Goal: Task Accomplishment & Management: Manage account settings

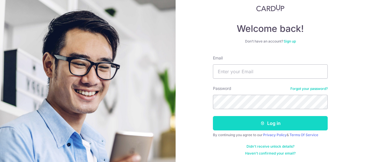
scroll to position [37, 0]
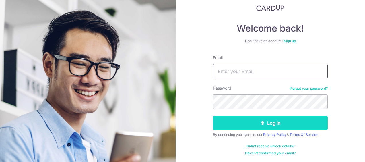
type input "stmeng6565@gmail.com"
click at [271, 122] on button "Log in" at bounding box center [270, 123] width 115 height 14
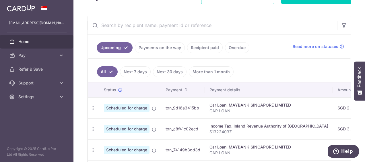
scroll to position [86, 0]
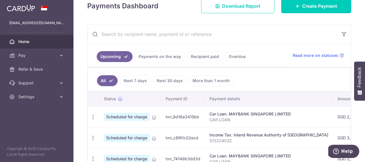
click at [165, 54] on link "Payments on the way" at bounding box center [160, 56] width 50 height 11
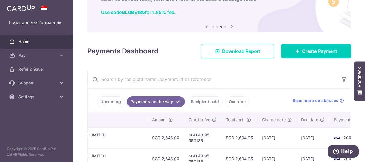
scroll to position [98, 0]
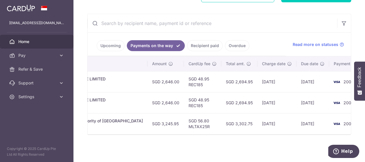
click at [198, 42] on link "Recipient paid" at bounding box center [205, 45] width 36 height 11
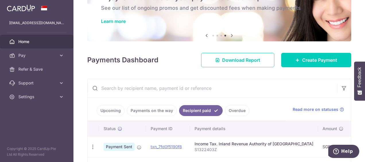
scroll to position [41, 0]
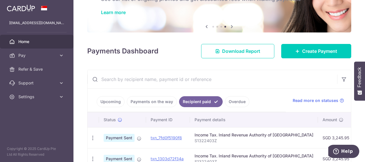
click at [233, 99] on link "Overdue" at bounding box center [237, 101] width 24 height 11
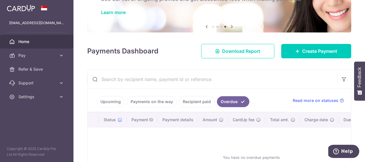
scroll to position [96, 0]
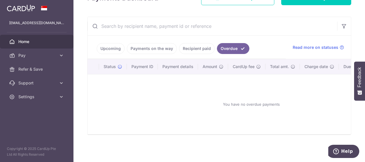
click at [151, 46] on link "Payments on the way" at bounding box center [152, 48] width 50 height 11
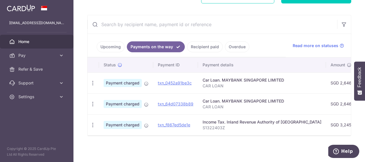
click at [250, 136] on div at bounding box center [218, 135] width 263 height 1
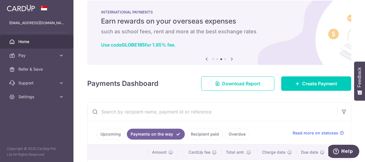
scroll to position [0, 0]
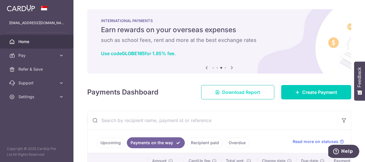
click at [233, 92] on span "Download Report" at bounding box center [241, 92] width 38 height 7
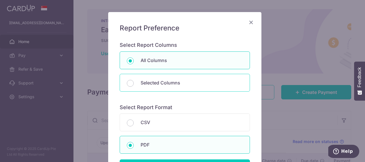
scroll to position [57, 0]
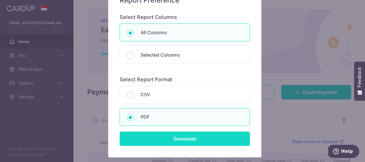
click at [189, 137] on input "Download" at bounding box center [185, 138] width 130 height 14
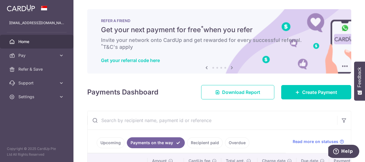
click at [28, 40] on span "Home" at bounding box center [37, 42] width 38 height 6
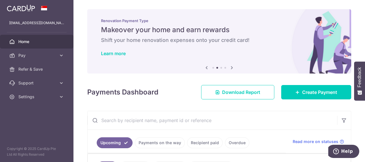
click at [23, 40] on span "Home" at bounding box center [37, 42] width 38 height 6
click at [26, 39] on span "Home" at bounding box center [37, 42] width 38 height 6
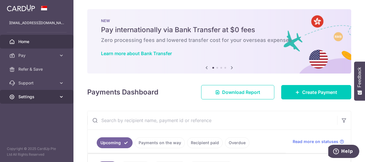
click at [25, 96] on span "Settings" at bounding box center [37, 97] width 38 height 6
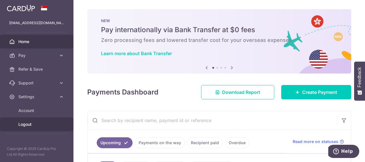
click at [25, 121] on span "Logout" at bounding box center [37, 124] width 38 height 6
